Goal: Go to known website: Access a specific website the user already knows

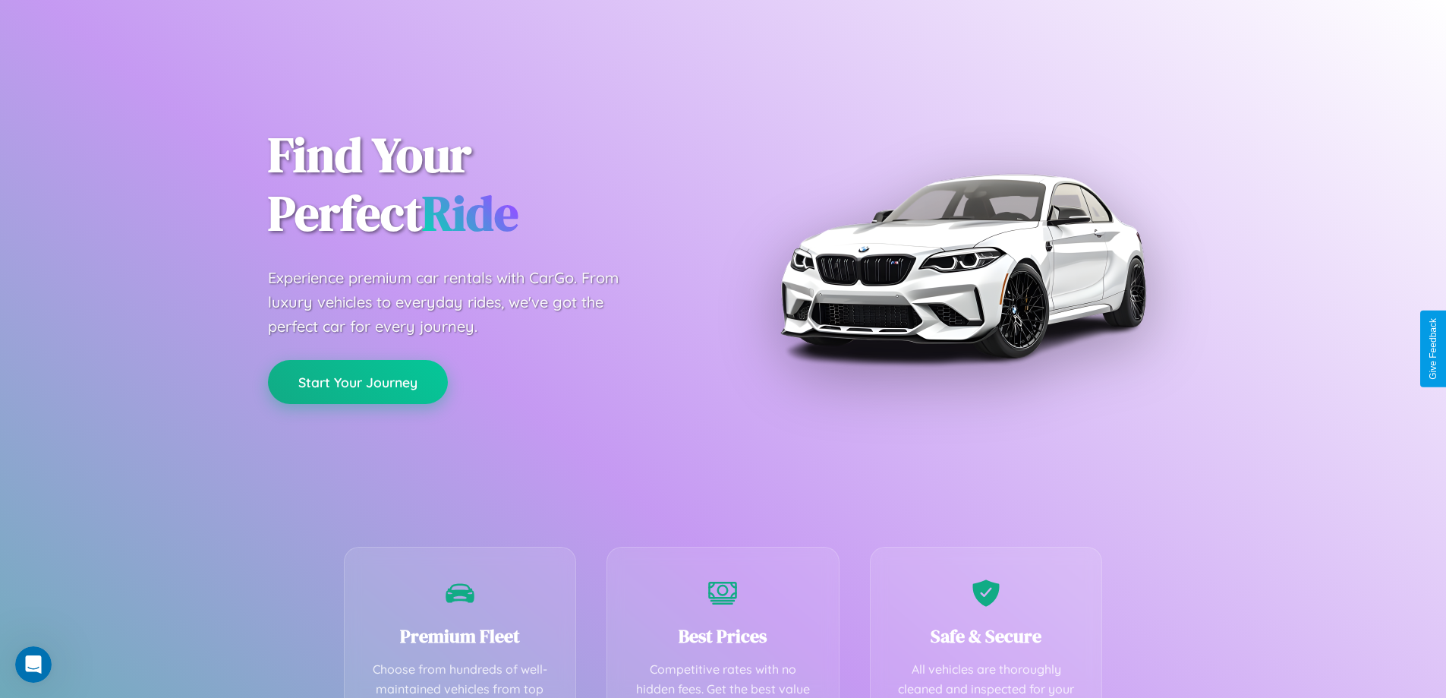
click at [357, 382] on button "Start Your Journey" at bounding box center [358, 382] width 180 height 44
click at [357, 381] on button "Start Your Journey" at bounding box center [358, 382] width 180 height 44
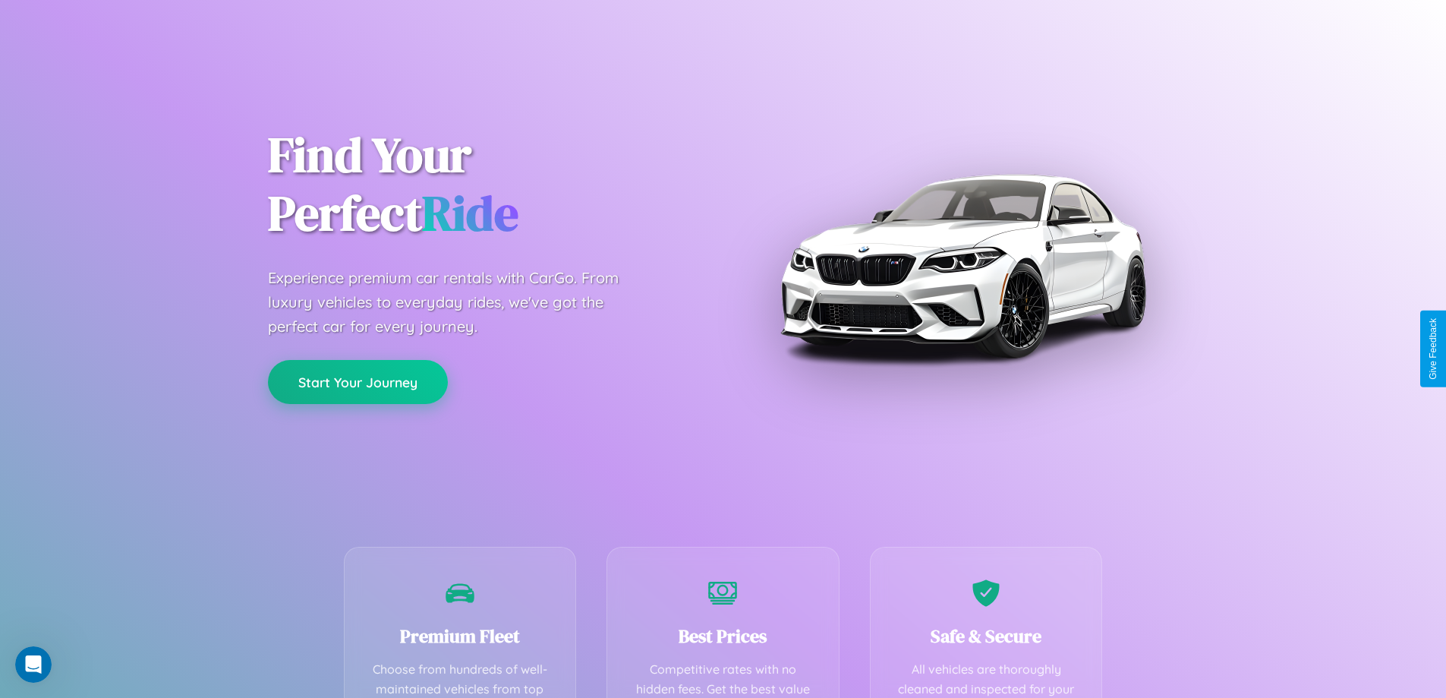
click at [357, 381] on button "Start Your Journey" at bounding box center [358, 382] width 180 height 44
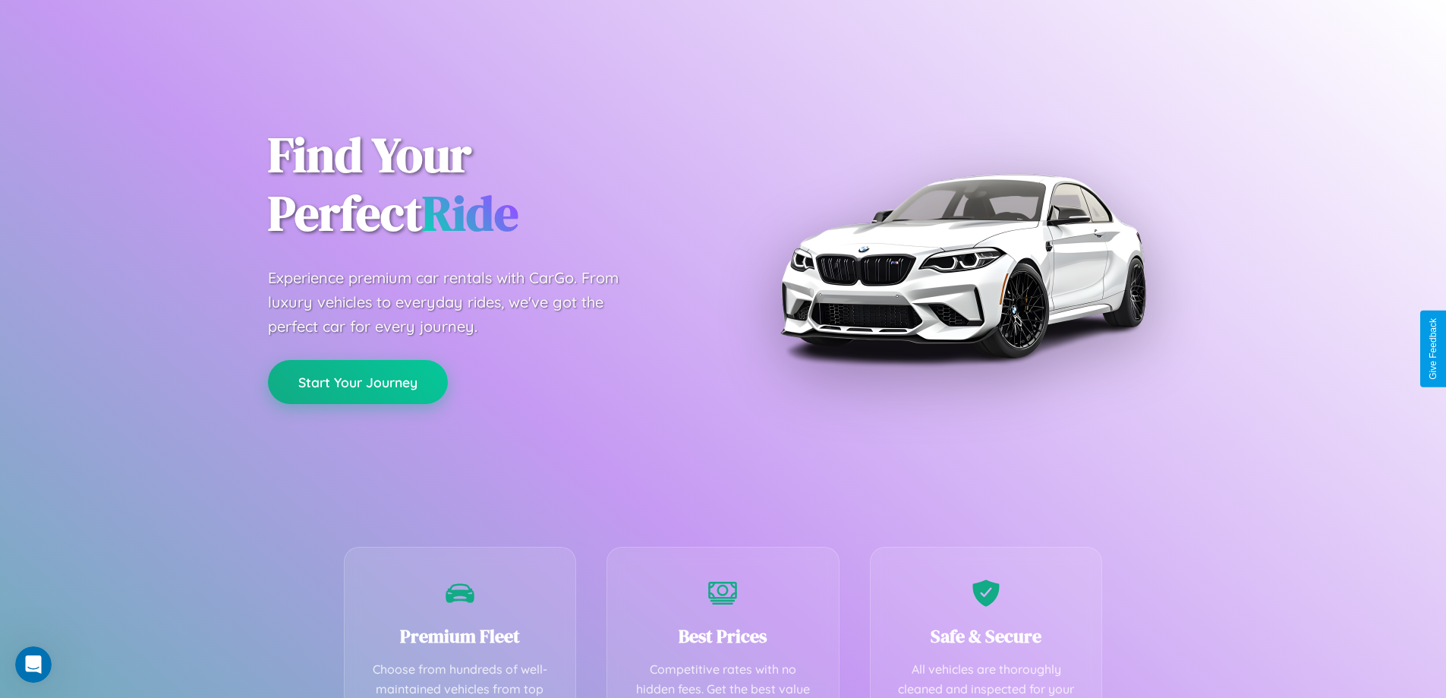
click at [357, 381] on button "Start Your Journey" at bounding box center [358, 382] width 180 height 44
